Goal: Communication & Community: Ask a question

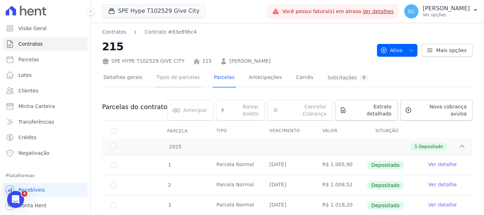
click at [171, 75] on link "Tipos de parcelas" at bounding box center [178, 78] width 46 height 19
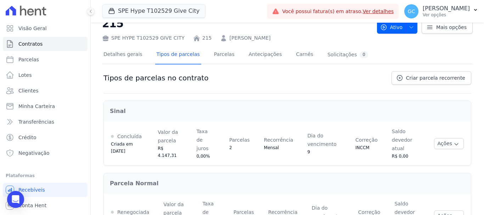
scroll to position [35, 0]
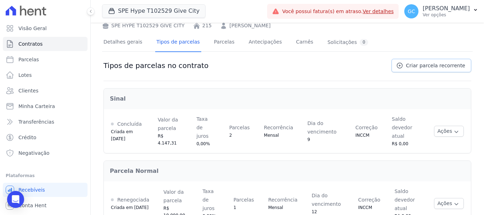
click at [409, 72] on link "Criar parcela recorrente" at bounding box center [431, 65] width 80 height 13
click at [407, 65] on span "Criar parcela recorrente" at bounding box center [435, 65] width 59 height 7
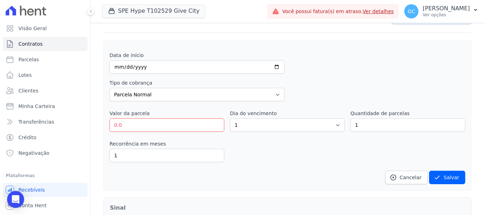
scroll to position [71, 0]
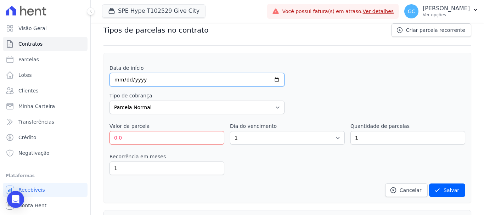
click at [118, 82] on input "date" at bounding box center [196, 79] width 175 height 13
type input "0202-11-12"
click at [119, 80] on input "date" at bounding box center [196, 79] width 175 height 13
click at [124, 80] on input "date" at bounding box center [196, 79] width 175 height 13
click at [115, 81] on input "date" at bounding box center [196, 79] width 175 height 13
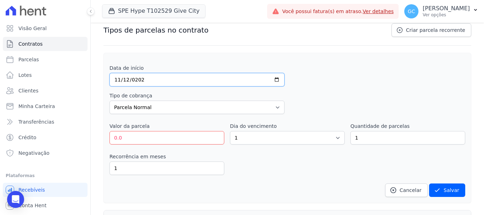
type input "[DATE]"
click at [148, 106] on select "Parcela Normal Entrada Sinal Intercalada Chaves Pré-chaves Pós-chaves Impostos …" at bounding box center [196, 107] width 175 height 13
click at [142, 136] on input "0.0" at bounding box center [166, 137] width 115 height 13
type input "0"
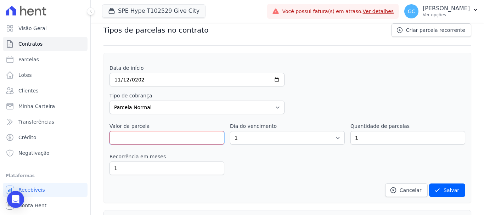
type input "1"
type input "1.00000"
click at [303, 167] on div "Recorrência em meses 1 in_advance" at bounding box center [286, 164] width 355 height 22
click at [263, 136] on select "1 2 3 4 5 6 7 8 9 10 11 12 13 14 15 16 17 18 19 20 21 22 23 24 25 26 27 28 29 3…" at bounding box center [287, 137] width 115 height 13
select select "12"
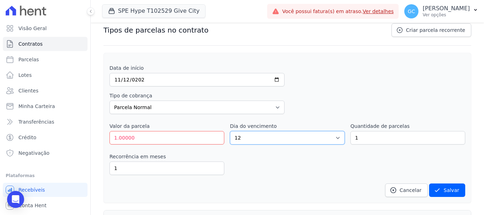
click at [230, 131] on select "1 2 3 4 5 6 7 8 9 10 11 12 13 14 15 16 17 18 19 20 21 22 23 24 25 26 27 28 29 3…" at bounding box center [287, 137] width 115 height 13
click at [141, 137] on input "1.00000" at bounding box center [166, 137] width 115 height 13
click at [126, 139] on input "1.00000" at bounding box center [166, 137] width 115 height 13
type input "1.0"
type input "1"
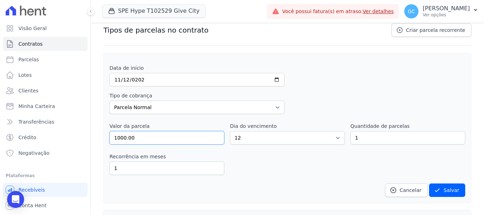
type input "1000.00"
click at [248, 161] on div "Recorrência em meses 1 in_advance" at bounding box center [286, 164] width 355 height 22
drag, startPoint x: 366, startPoint y: 136, endPoint x: 334, endPoint y: 133, distance: 33.0
click at [334, 133] on div "Valor da parcela 1000.00 Dia do vencimento 1 2 3 4 5 6 7 8 9 10 11 12 13 14 15 …" at bounding box center [286, 134] width 355 height 22
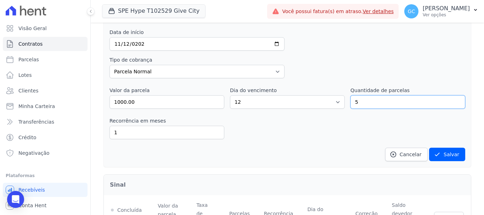
scroll to position [106, 0]
type input "5"
click at [455, 153] on button "Salvar" at bounding box center [447, 154] width 36 height 13
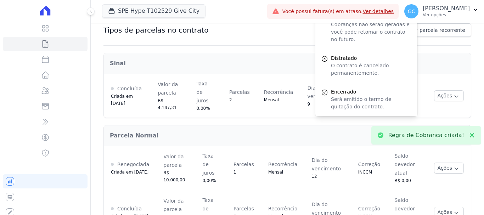
scroll to position [0, 0]
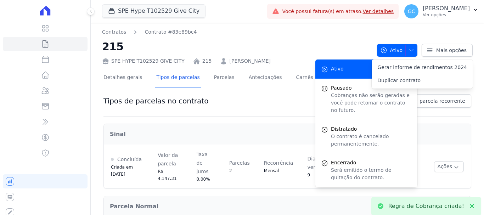
click at [278, 103] on div "Tipos de parcelas no contrato Criar parcela recorrente" at bounding box center [287, 105] width 368 height 22
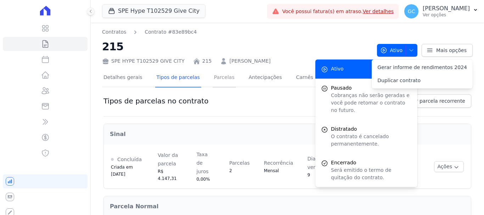
click at [212, 73] on link "Parcelas" at bounding box center [223, 78] width 23 height 19
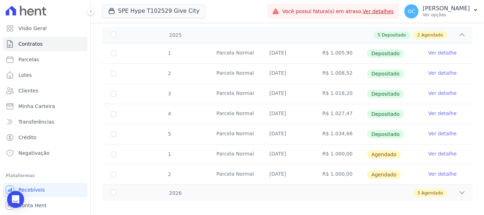
scroll to position [113, 0]
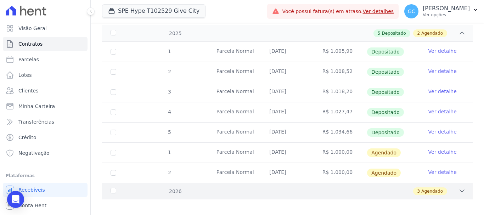
click at [460, 190] on icon at bounding box center [462, 191] width 5 height 2
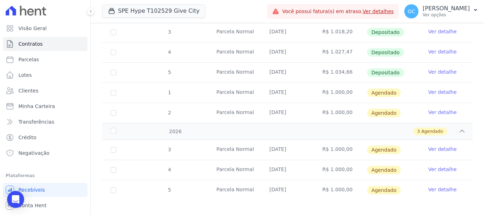
scroll to position [174, 0]
click at [432, 88] on link "Ver detalhe" at bounding box center [442, 91] width 28 height 7
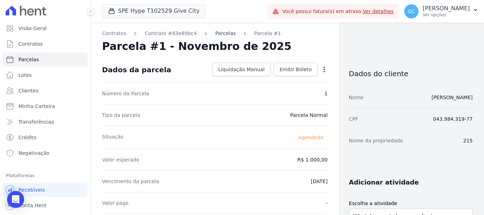
click at [215, 35] on link "Parcelas" at bounding box center [225, 33] width 21 height 7
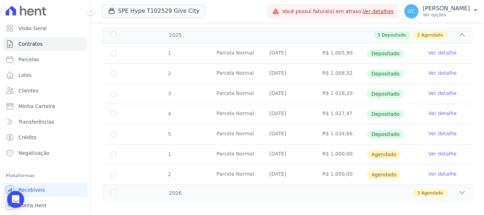
scroll to position [113, 0]
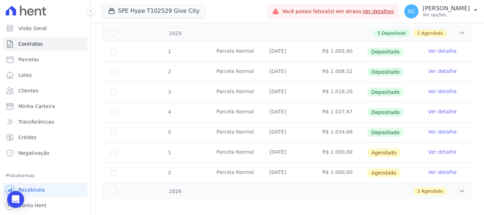
click at [439, 148] on link "Ver detalhe" at bounding box center [442, 151] width 28 height 7
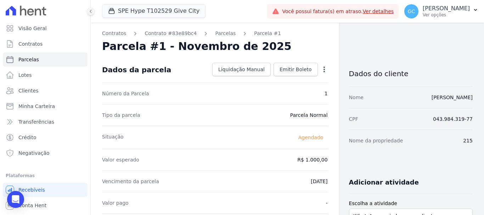
click at [320, 70] on icon "button" at bounding box center [323, 69] width 7 height 7
click at [322, 67] on icon "button" at bounding box center [323, 69] width 7 height 7
click at [215, 34] on link "Parcelas" at bounding box center [225, 33] width 21 height 7
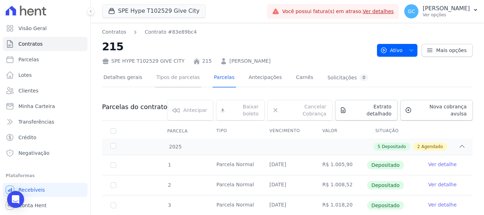
click at [181, 78] on link "Tipos de parcelas" at bounding box center [178, 78] width 46 height 19
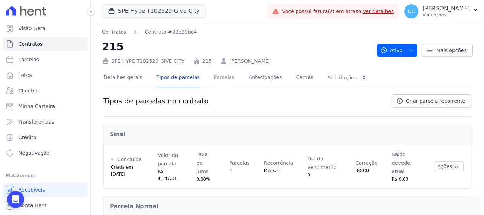
click at [215, 80] on link "Parcelas" at bounding box center [223, 78] width 23 height 19
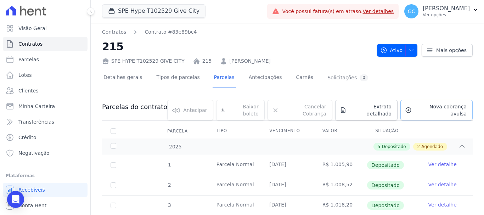
click at [432, 106] on span "Nova cobrança avulsa" at bounding box center [440, 110] width 52 height 14
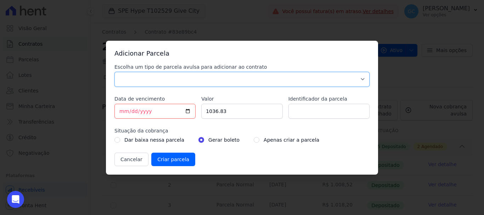
click at [181, 79] on select "Parcela Normal Sinal Caução Intercalada Chaves Pré Chaves Pós Chaves Taxas Quit…" at bounding box center [241, 79] width 255 height 15
select select "standard"
click at [114, 72] on select "Parcela Normal Sinal Caução Intercalada Chaves Pré Chaves Pós Chaves Taxas Quit…" at bounding box center [241, 79] width 255 height 15
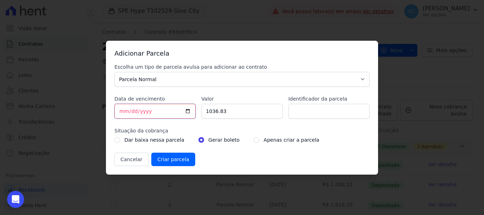
click at [123, 109] on input "[DATE]" at bounding box center [154, 111] width 81 height 15
type input "[DATE]"
click at [222, 111] on input "1036.83" at bounding box center [241, 111] width 81 height 15
drag, startPoint x: 226, startPoint y: 110, endPoint x: 186, endPoint y: 117, distance: 40.6
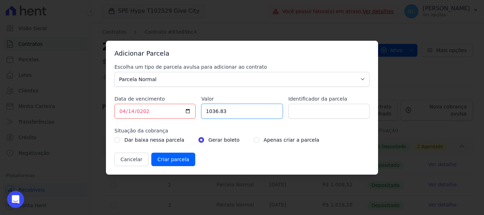
click at [186, 117] on div "Escolha um tipo de parcela avulsa para adicionar ao contrato Parcela Normal Sin…" at bounding box center [241, 114] width 255 height 103
type input "1"
type input "5000.00"
click at [254, 139] on input "radio" at bounding box center [257, 140] width 6 height 6
radio input "true"
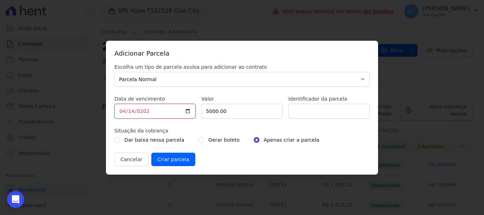
click at [124, 110] on input "[DATE]" at bounding box center [154, 111] width 81 height 15
type input "[DATE]"
click at [167, 156] on input "Criar parcela" at bounding box center [173, 159] width 44 height 13
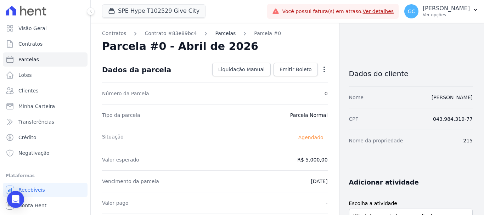
click at [219, 32] on link "Parcelas" at bounding box center [225, 33] width 21 height 7
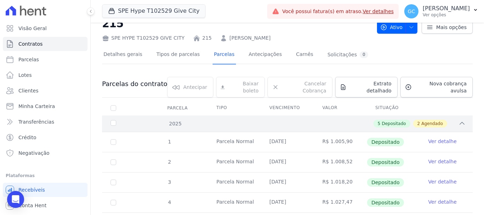
scroll to position [35, 0]
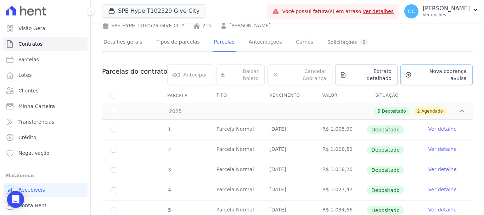
click at [430, 68] on link "Nova cobrança avulsa" at bounding box center [436, 74] width 72 height 21
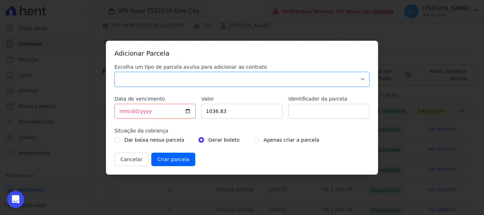
click at [170, 78] on select "Parcela Normal Sinal Caução Intercalada Chaves Pré Chaves Pós Chaves Taxas Quit…" at bounding box center [241, 79] width 255 height 15
select select "standard"
click at [114, 72] on select "Parcela Normal Sinal Caução Intercalada Chaves Pré Chaves Pós Chaves Taxas Quit…" at bounding box center [241, 79] width 255 height 15
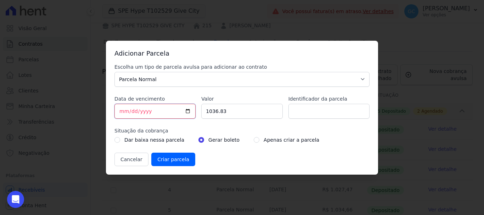
click at [122, 112] on input "[DATE]" at bounding box center [154, 111] width 81 height 15
type input "[DATE]"
click at [217, 110] on input "1036.83" at bounding box center [241, 111] width 81 height 15
drag, startPoint x: 223, startPoint y: 111, endPoint x: 200, endPoint y: 113, distance: 22.8
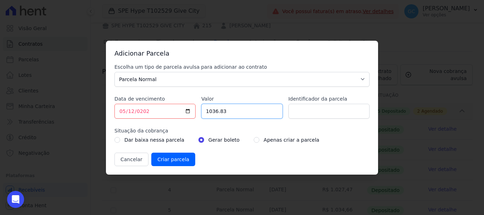
click at [200, 113] on div "Escolha um tipo de parcela avulsa para adicionar ao contrato Parcela Normal Sin…" at bounding box center [241, 114] width 255 height 103
type input "1000.00"
click at [254, 141] on div "Apenas criar a parcela" at bounding box center [287, 140] width 66 height 8
click at [254, 139] on input "radio" at bounding box center [257, 140] width 6 height 6
radio input "true"
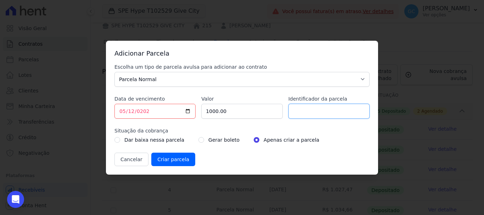
click at [317, 112] on input "Identificador da parcela" at bounding box center [328, 111] width 81 height 15
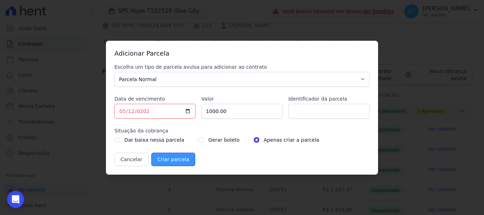
click at [164, 158] on input "Criar parcela" at bounding box center [173, 159] width 44 height 13
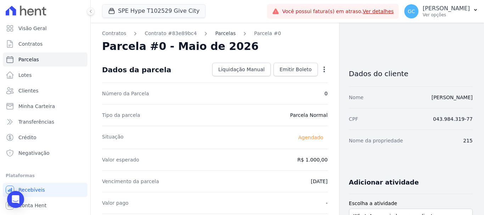
click at [218, 30] on link "Parcelas" at bounding box center [225, 33] width 21 height 7
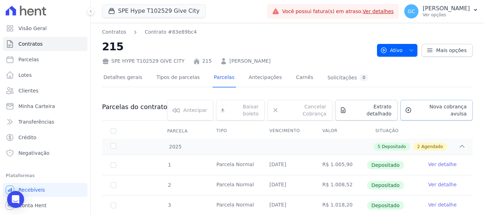
click at [422, 111] on link "Nova cobrança avulsa" at bounding box center [436, 110] width 72 height 21
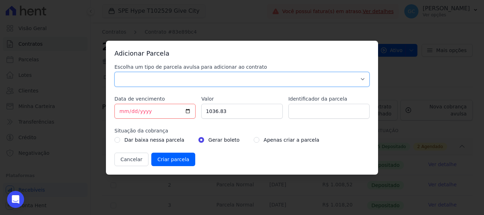
click at [167, 78] on select "Parcela Normal Sinal Caução Intercalada Chaves Pré Chaves Pós Chaves Taxas Quit…" at bounding box center [241, 79] width 255 height 15
select select "standard"
click at [114, 72] on select "Parcela Normal Sinal Caução Intercalada Chaves Pré Chaves Pós Chaves Taxas Quit…" at bounding box center [241, 79] width 255 height 15
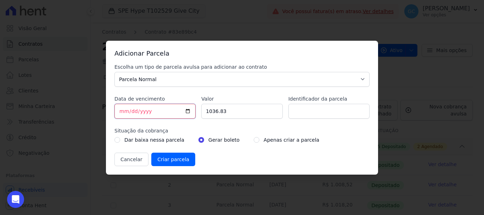
click at [121, 112] on input "[DATE]" at bounding box center [154, 111] width 81 height 15
type input "[DATE]"
click at [214, 110] on input "1036.83" at bounding box center [241, 111] width 81 height 15
drag, startPoint x: 225, startPoint y: 114, endPoint x: 199, endPoint y: 111, distance: 26.3
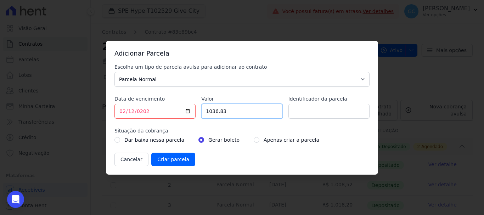
click at [199, 111] on div "Escolha um tipo de parcela avulsa para adicionar ao contrato Parcela Normal Sin…" at bounding box center [241, 114] width 255 height 103
type input "490.00"
click at [254, 141] on input "radio" at bounding box center [257, 140] width 6 height 6
radio input "true"
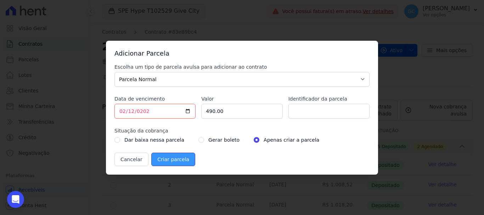
click at [173, 159] on input "Criar parcela" at bounding box center [173, 159] width 44 height 13
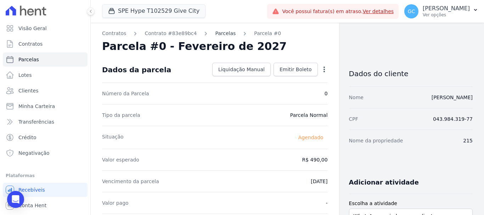
click at [215, 31] on link "Parcelas" at bounding box center [225, 33] width 21 height 7
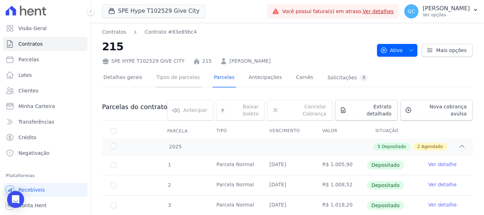
click at [173, 75] on link "Tipos de parcelas" at bounding box center [178, 78] width 46 height 19
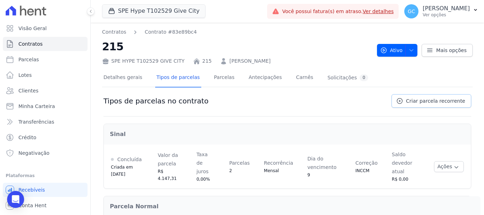
click at [415, 97] on span "Criar parcela recorrente" at bounding box center [435, 100] width 59 height 7
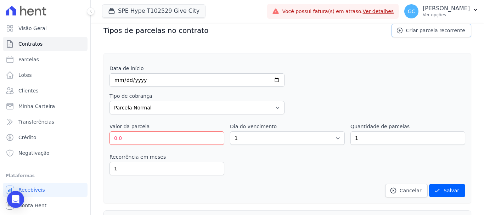
scroll to position [71, 0]
click at [115, 80] on input "date" at bounding box center [196, 79] width 175 height 13
type input "[DATE]"
click at [133, 137] on input "0.0" at bounding box center [166, 137] width 115 height 13
type input "3000.00"
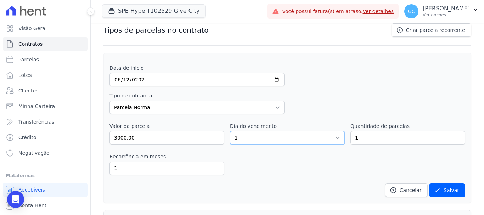
click at [252, 139] on select "1 2 3 4 5 6 7 8 9 10 11 12 13 14 15 16 17 18 19 20 21 22 23 24 25 26 27 28 29 3…" at bounding box center [287, 137] width 115 height 13
select select "12"
click at [230, 131] on select "1 2 3 4 5 6 7 8 9 10 11 12 13 14 15 16 17 18 19 20 21 22 23 24 25 26 27 28 29 3…" at bounding box center [287, 137] width 115 height 13
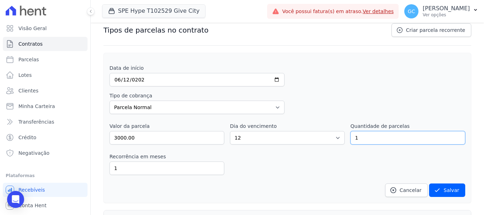
click at [371, 138] on input "1" at bounding box center [407, 137] width 115 height 13
drag, startPoint x: 371, startPoint y: 138, endPoint x: 340, endPoint y: 144, distance: 31.3
click at [340, 144] on div "Valor da parcela 3000.00 Dia do vencimento 1 2 3 4 5 6 7 8 9 10 11 12 13 14 15 …" at bounding box center [286, 134] width 355 height 22
type input "8"
click at [274, 170] on div "Recorrência em meses 1 in_advance" at bounding box center [286, 164] width 355 height 22
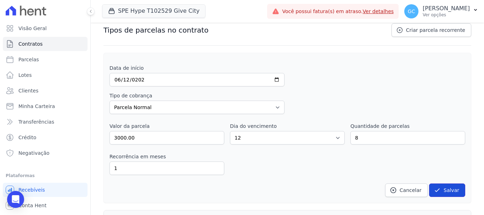
click at [444, 190] on button "Salvar" at bounding box center [447, 189] width 36 height 13
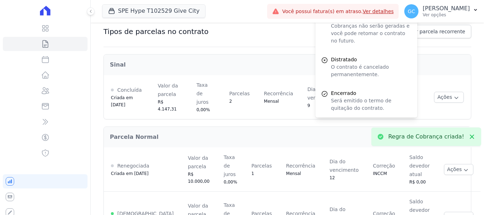
scroll to position [0, 0]
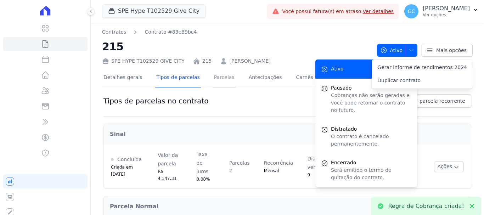
click at [212, 76] on link "Parcelas" at bounding box center [223, 78] width 23 height 19
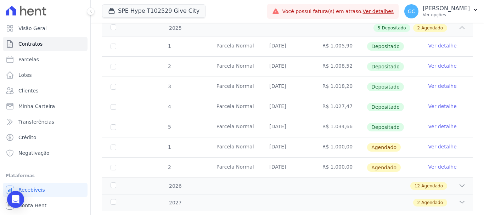
scroll to position [130, 0]
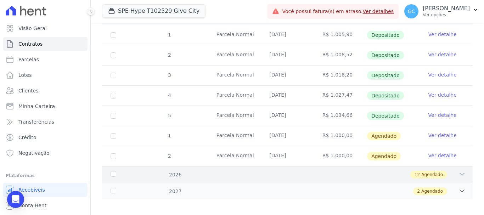
click at [451, 171] on div "12 Agendado" at bounding box center [305, 175] width 320 height 8
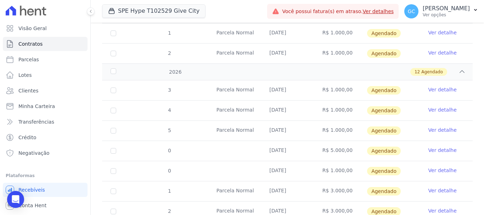
scroll to position [230, 0]
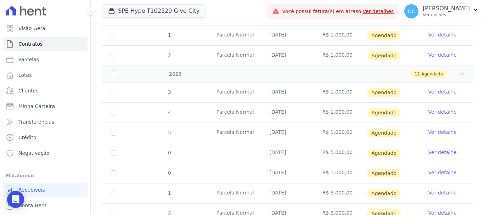
click at [442, 149] on link "Ver detalhe" at bounding box center [442, 152] width 28 height 7
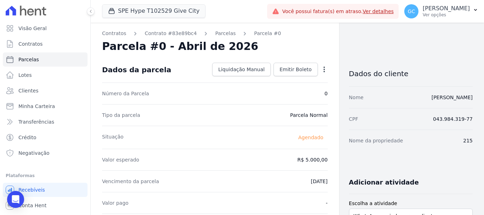
drag, startPoint x: 297, startPoint y: 118, endPoint x: 320, endPoint y: 115, distance: 22.6
click at [320, 115] on dd "Parcela Normal" at bounding box center [309, 115] width 38 height 7
click at [322, 119] on div "Tipo da parcela [GEOGRAPHIC_DATA]" at bounding box center [215, 115] width 226 height 22
click at [215, 33] on link "Parcelas" at bounding box center [225, 33] width 21 height 7
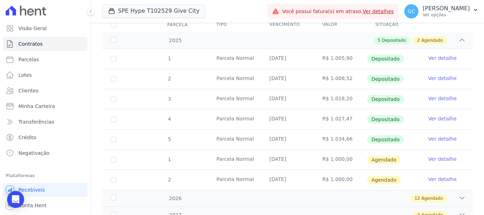
scroll to position [130, 0]
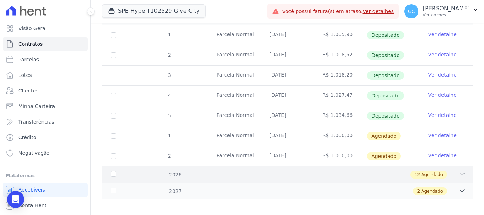
click at [432, 171] on span "Agendado" at bounding box center [432, 174] width 22 height 6
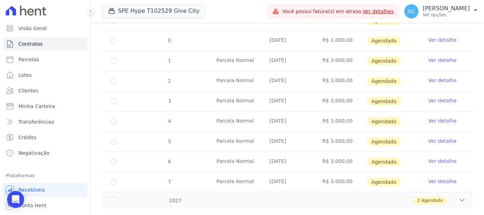
scroll to position [372, 0]
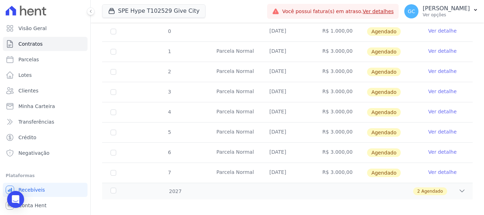
click at [336, 187] on div "2 Agendado" at bounding box center [305, 191] width 320 height 8
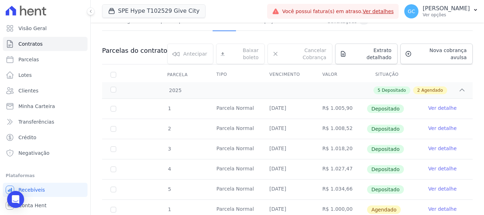
scroll to position [0, 0]
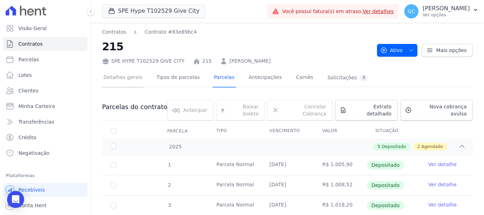
click at [127, 75] on link "Detalhes gerais" at bounding box center [123, 78] width 42 height 19
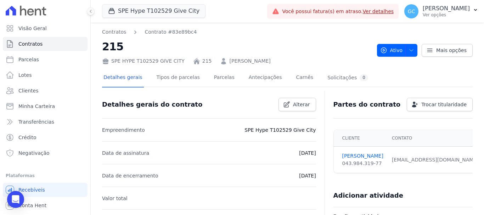
click at [215, 88] on div at bounding box center [287, 90] width 370 height 6
click at [213, 84] on link "Parcelas" at bounding box center [223, 78] width 23 height 19
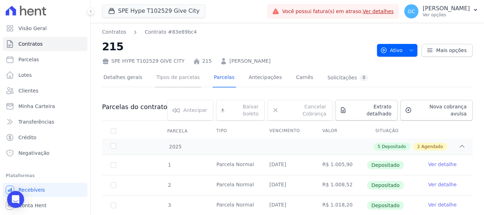
click at [173, 78] on link "Tipos de parcelas" at bounding box center [178, 78] width 46 height 19
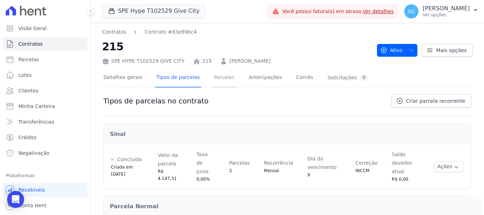
click at [213, 80] on link "Parcelas" at bounding box center [223, 78] width 23 height 19
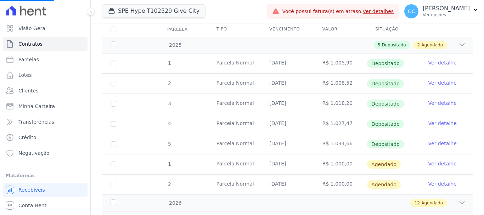
scroll to position [106, 0]
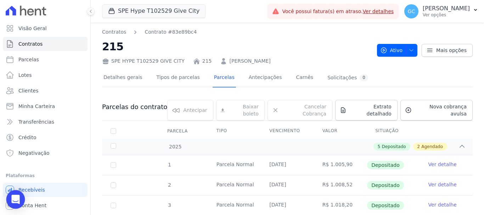
click at [9, 199] on div "Open Intercom Messenger" at bounding box center [15, 199] width 19 height 19
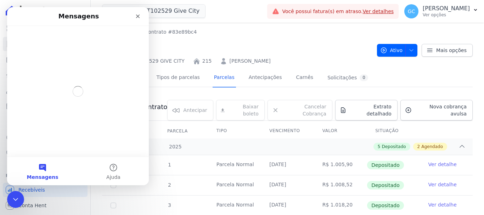
scroll to position [0, 0]
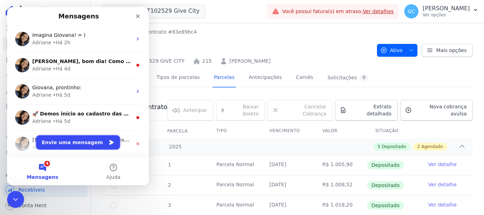
click at [79, 141] on button "Envie uma mensagem" at bounding box center [78, 142] width 84 height 14
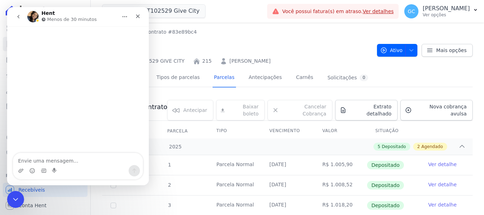
click at [19, 13] on button "go back" at bounding box center [18, 16] width 13 height 13
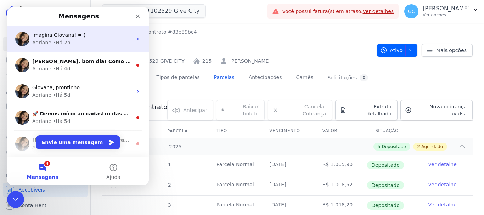
click at [67, 41] on div "Adriane • Há 2h" at bounding box center [82, 42] width 100 height 7
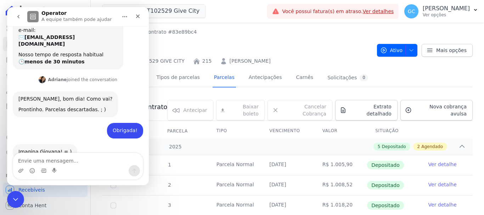
scroll to position [89, 0]
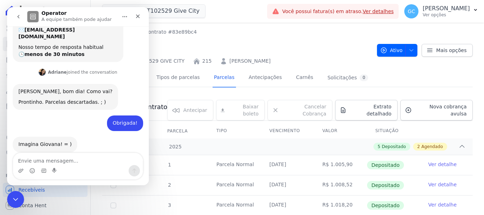
click at [72, 155] on textarea "Envie uma mensagem..." at bounding box center [78, 159] width 130 height 12
type textarea "[PERSON_NAME], tudo bem?"
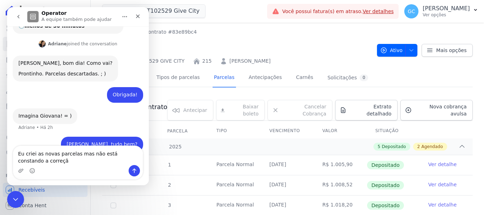
type textarea "Eu criei as novas parcelas mas não está constando a correção"
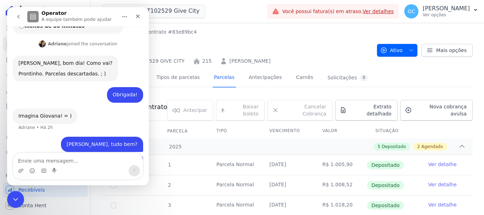
scroll to position [133, 0]
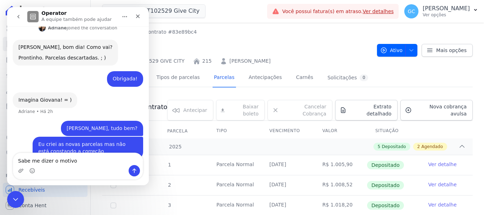
type textarea "Sabe me dizer o motivo?"
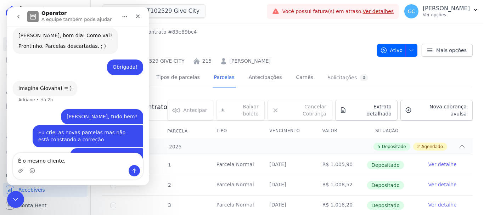
scroll to position [150, 0]
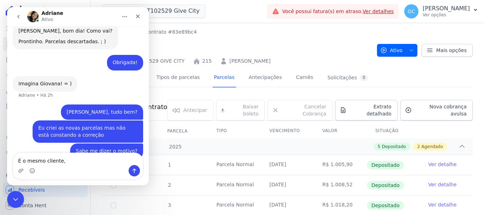
drag, startPoint x: 277, startPoint y: 64, endPoint x: 191, endPoint y: 91, distance: 89.3
click at [219, 56] on div "SPE HYPE T102529 GIVE CITY 215 [PERSON_NAME]" at bounding box center [236, 60] width 269 height 10
copy link "[PERSON_NAME]"
click at [80, 166] on div "Messenger da Intercom" at bounding box center [78, 170] width 130 height 11
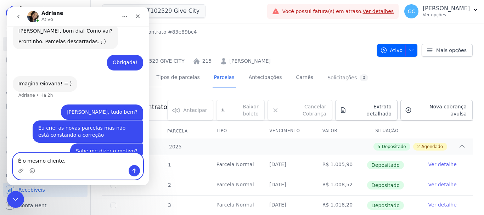
click at [80, 162] on textarea "É o mesmo cliente," at bounding box center [78, 159] width 130 height 12
paste textarea "[PERSON_NAME]"
type textarea "É o mesmo cliente, [PERSON_NAME]"
click at [130, 171] on button "Enviar uma mensagem" at bounding box center [134, 170] width 11 height 11
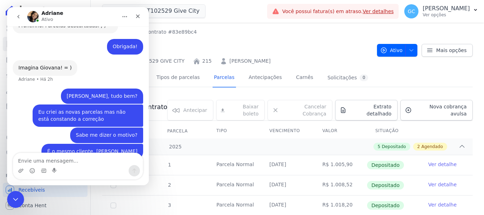
click at [284, 50] on h2 "215" at bounding box center [236, 47] width 269 height 16
click at [136, 19] on div "Fechar" at bounding box center [137, 16] width 13 height 13
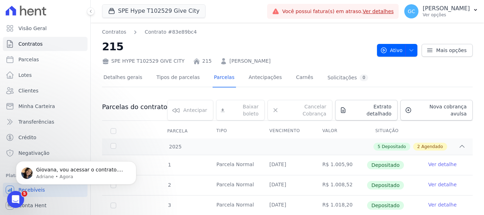
scroll to position [194, 0]
click at [18, 194] on div "Abertura do Messenger da Intercom" at bounding box center [14, 198] width 23 height 23
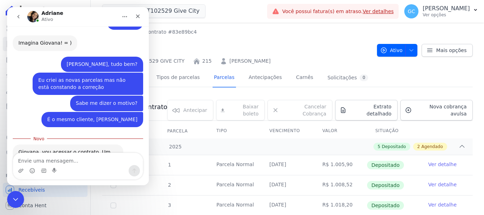
scroll to position [205, 0]
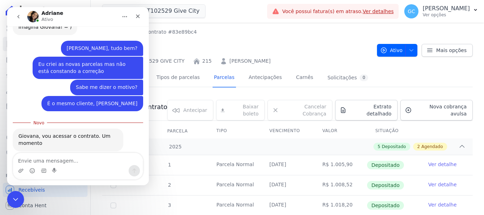
click at [69, 159] on textarea "Envie uma mensagem..." at bounding box center [78, 159] width 130 height 12
type textarea "Ok"
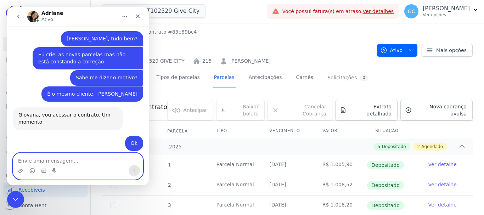
scroll to position [243, 0]
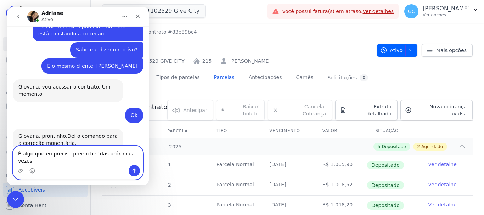
type textarea "É algo que eu preciso preencher das próximas vezes?"
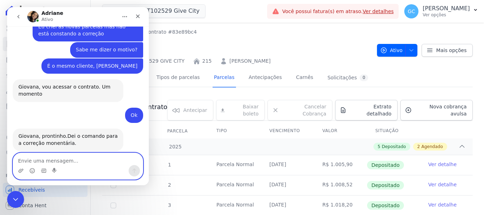
scroll to position [271, 0]
